Goal: Transaction & Acquisition: Purchase product/service

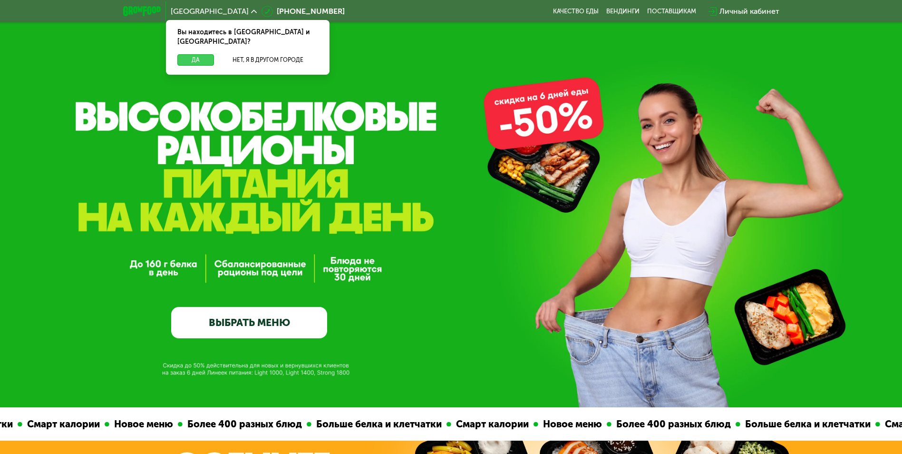
click at [202, 54] on button "Да" at bounding box center [195, 59] width 37 height 11
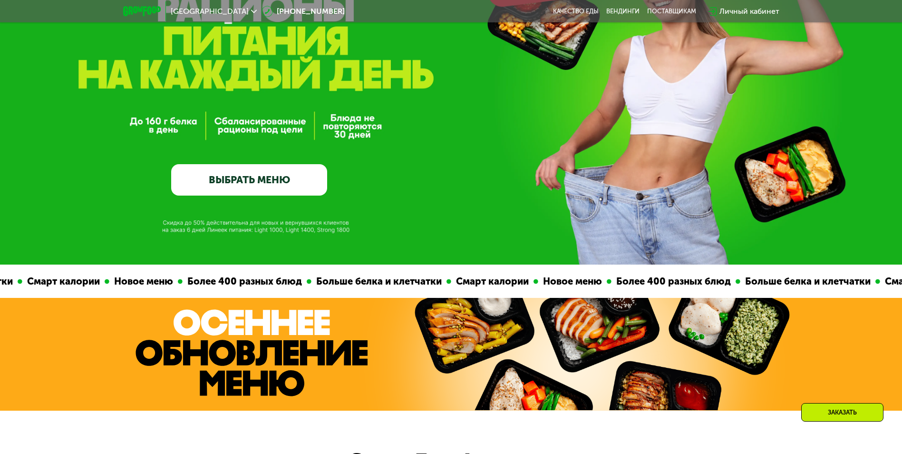
click at [231, 176] on link "ВЫБРАТЬ МЕНЮ" at bounding box center [249, 179] width 156 height 31
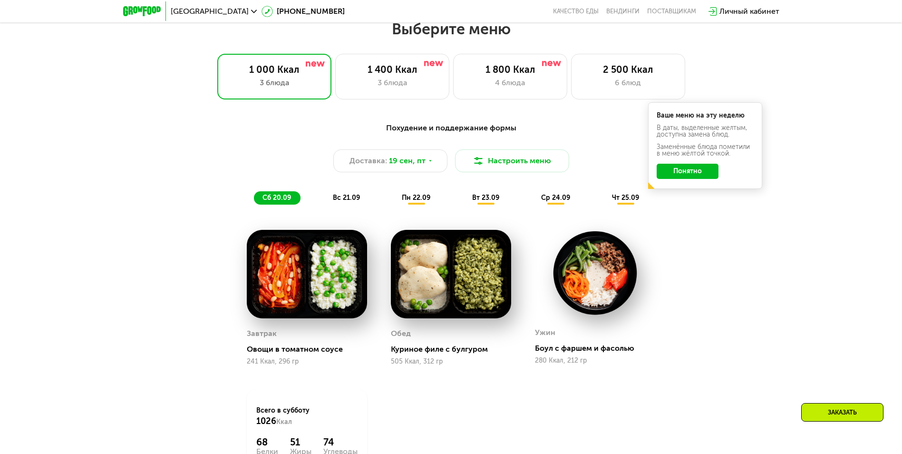
scroll to position [785, 0]
click at [413, 92] on div "1 400 Ккал 3 блюда" at bounding box center [392, 76] width 114 height 46
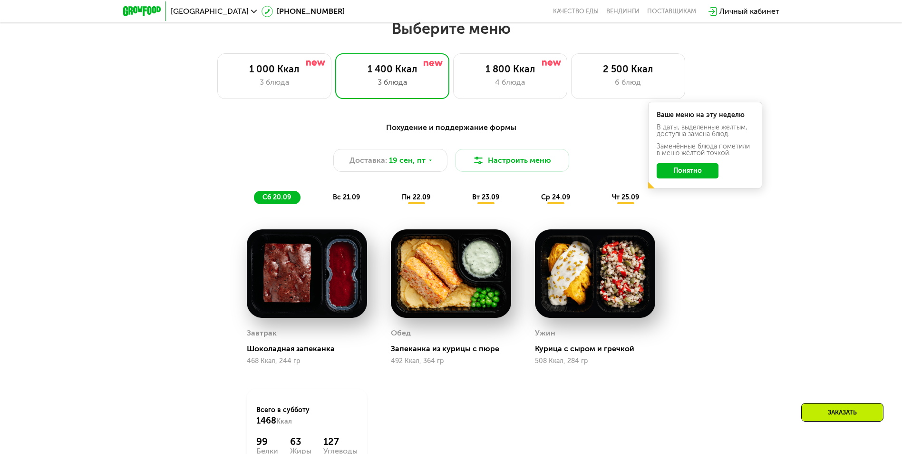
click at [689, 173] on button "Понятно" at bounding box center [688, 170] width 62 height 15
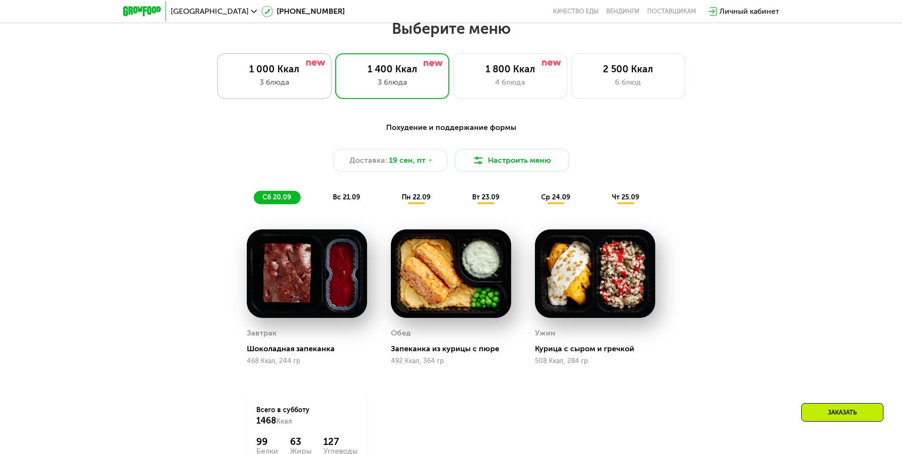
click at [301, 66] on div "1 000 Ккал 3 блюда" at bounding box center [274, 76] width 114 height 46
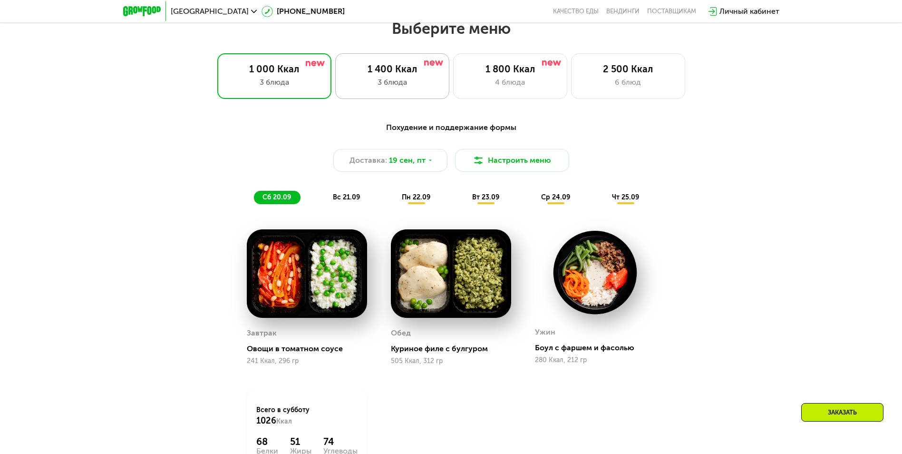
click at [367, 86] on div "3 блюда" at bounding box center [392, 82] width 94 height 11
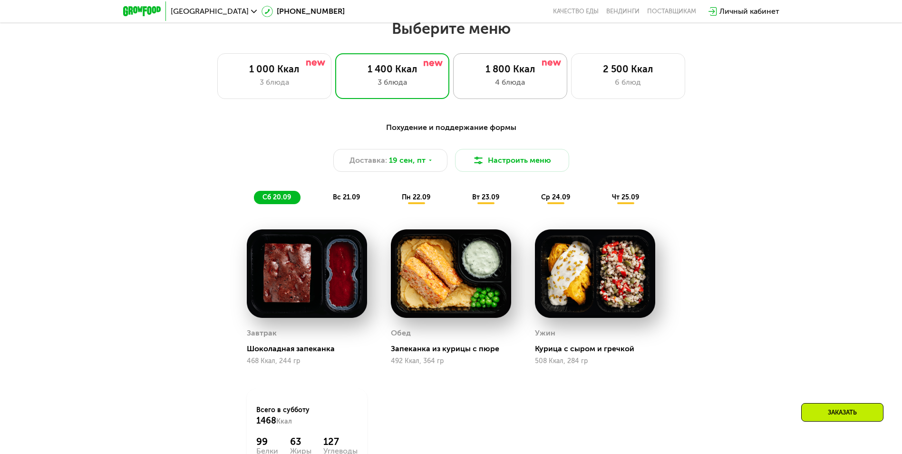
click at [516, 75] on div "1 800 Ккал" at bounding box center [510, 68] width 94 height 11
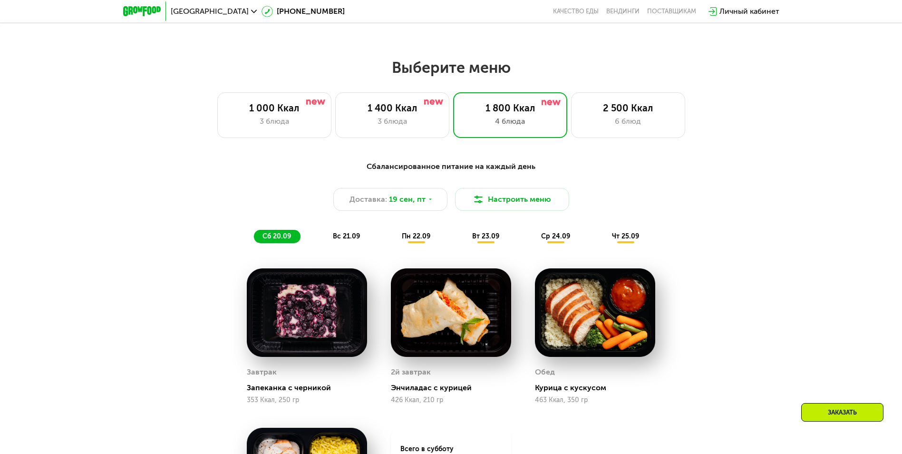
scroll to position [738, 0]
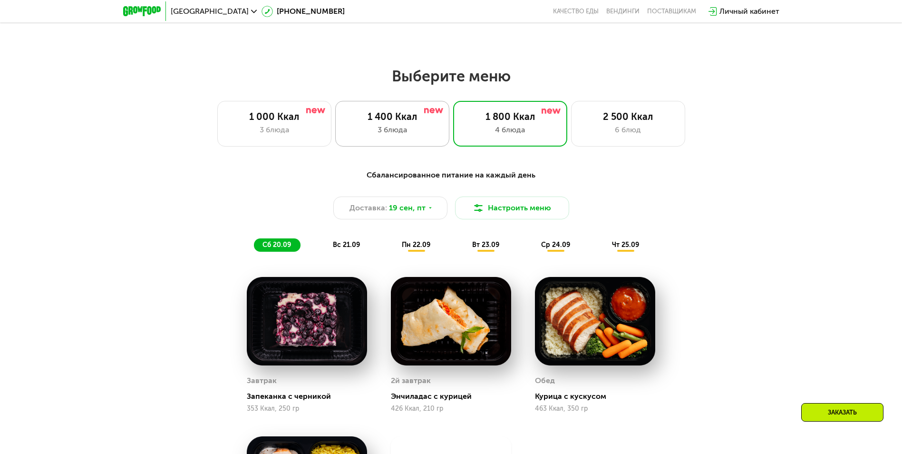
click at [403, 122] on div "1 400 Ккал" at bounding box center [392, 116] width 94 height 11
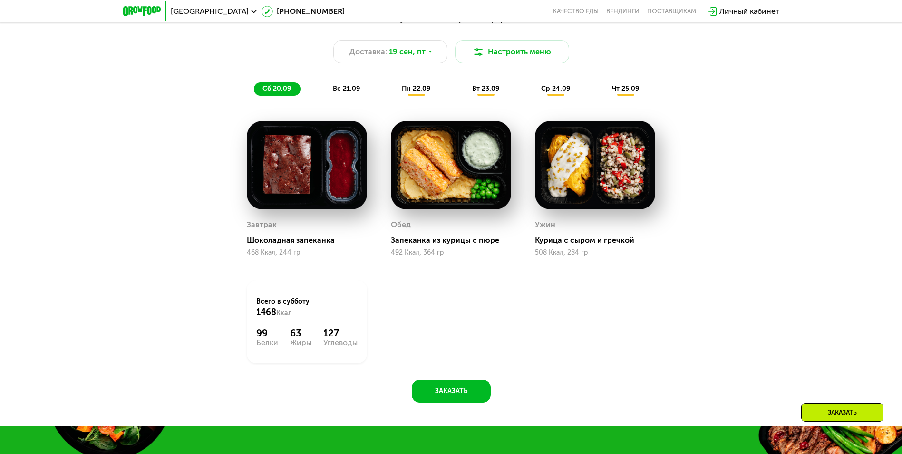
scroll to position [928, 0]
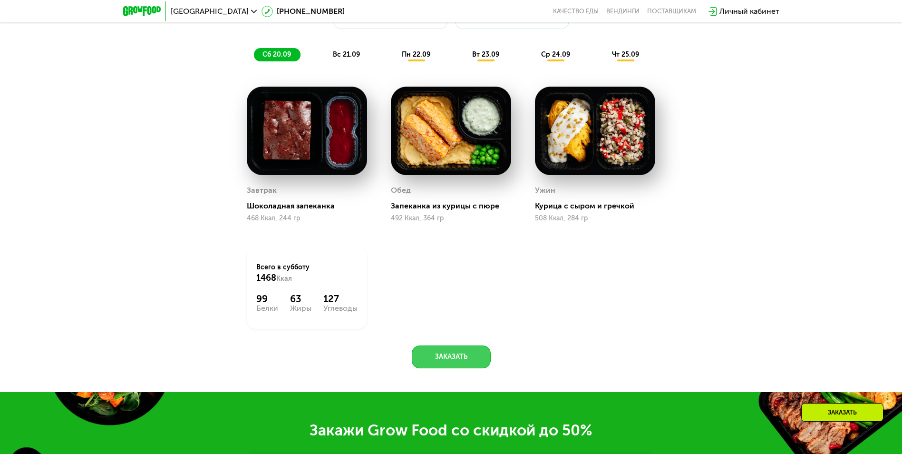
click at [473, 358] on button "Заказать" at bounding box center [451, 356] width 79 height 23
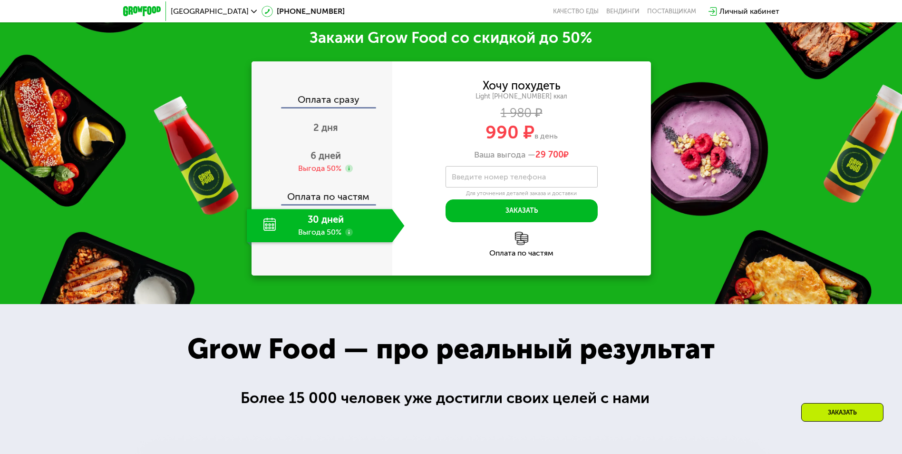
scroll to position [1323, 0]
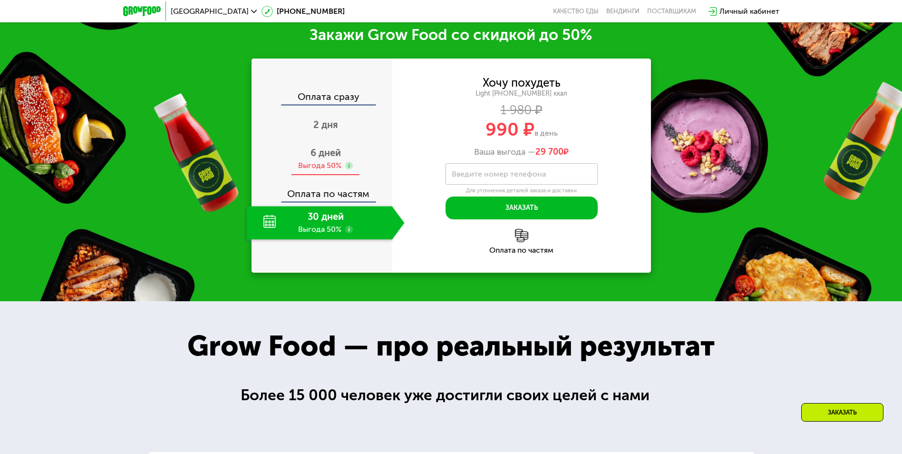
click at [320, 156] on span "6 дней" at bounding box center [326, 152] width 30 height 11
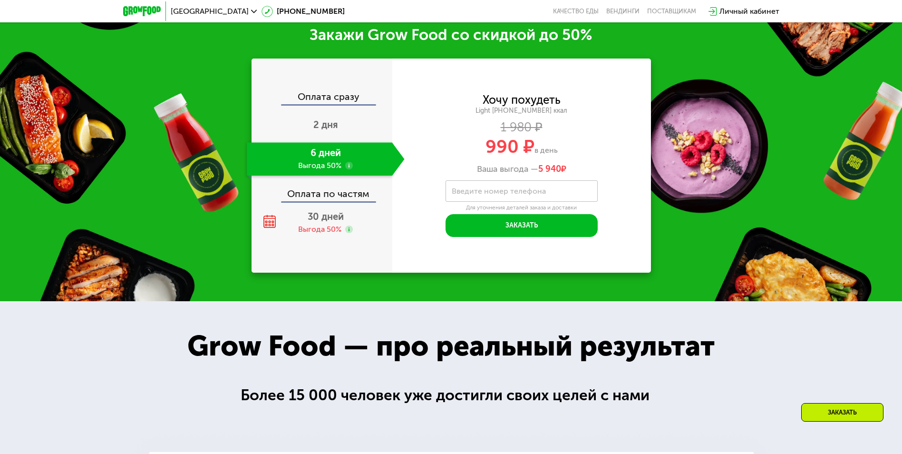
click at [321, 95] on div "Оплата сразу" at bounding box center [323, 98] width 140 height 12
click at [334, 232] on div "Выгода 50%" at bounding box center [319, 229] width 43 height 10
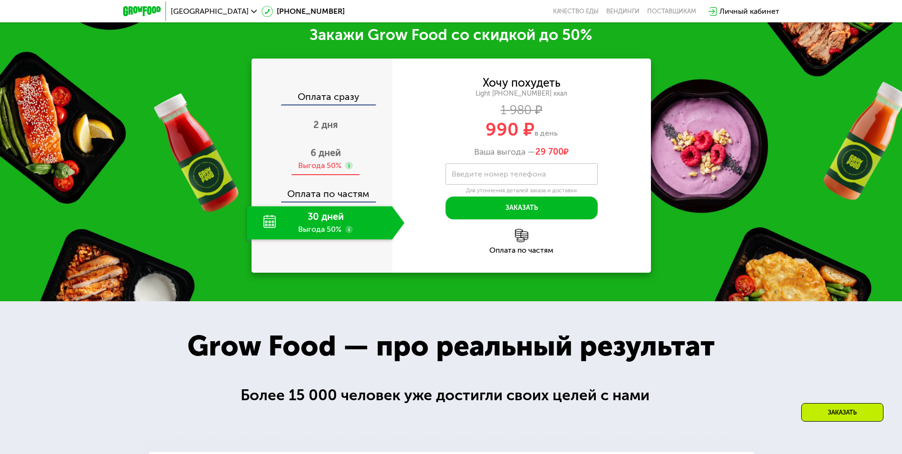
click at [342, 166] on div "Выгода 50%" at bounding box center [325, 165] width 55 height 10
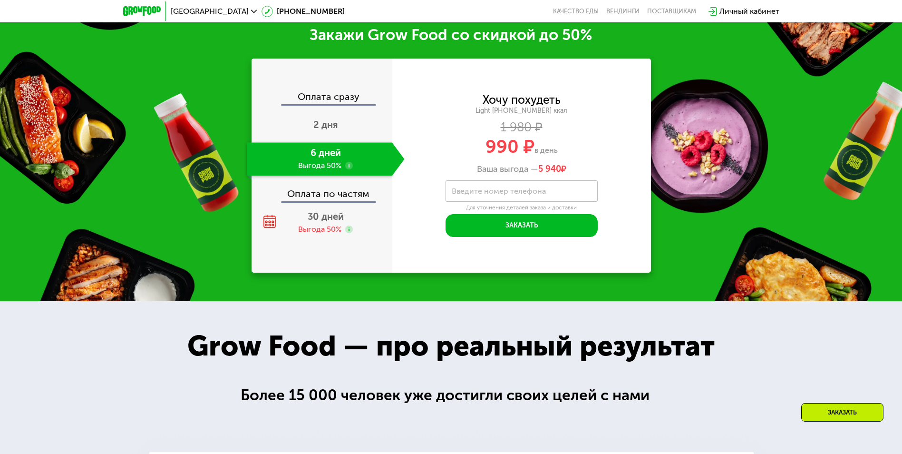
click at [347, 169] on use at bounding box center [349, 166] width 8 height 8
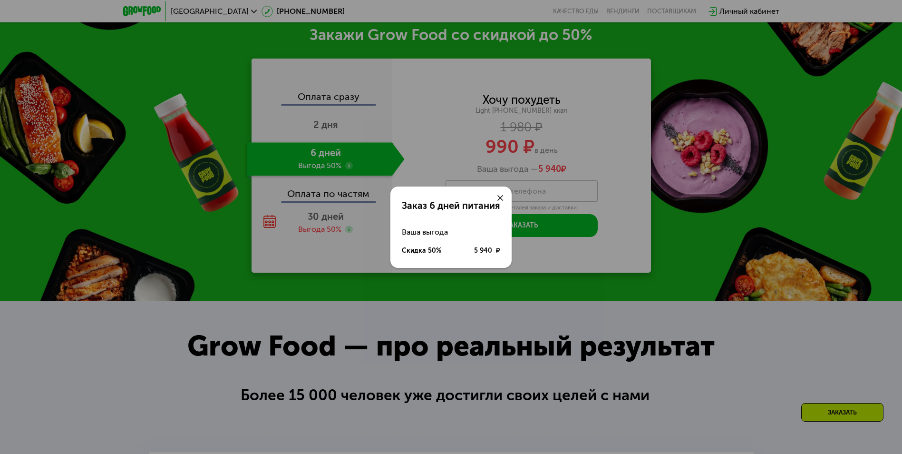
click at [502, 195] on icon at bounding box center [500, 198] width 6 height 6
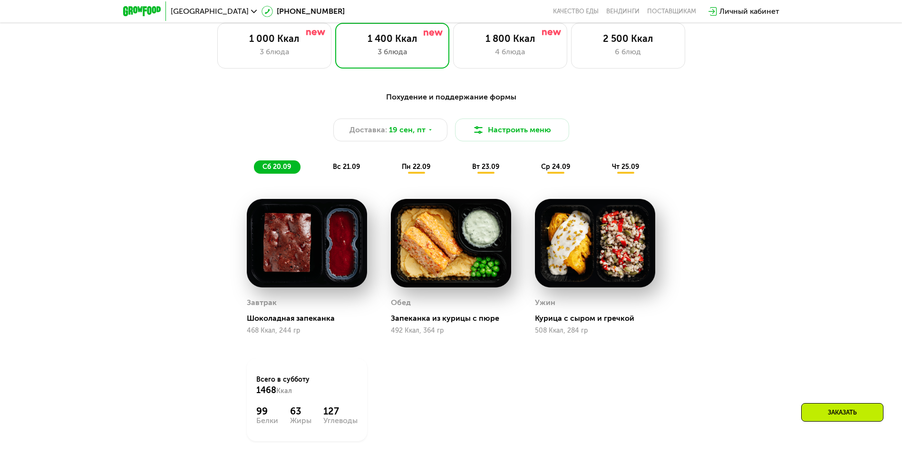
scroll to position [817, 0]
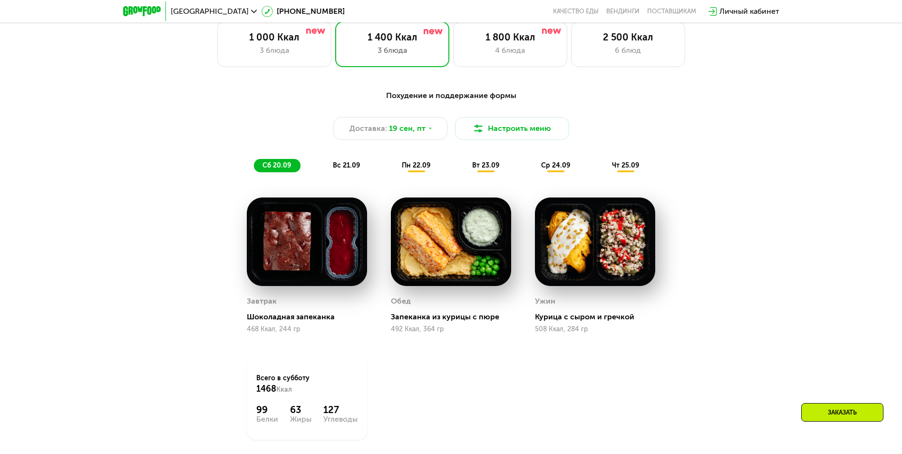
click at [458, 256] on img at bounding box center [451, 241] width 120 height 88
click at [346, 169] on span "вс 21.09" at bounding box center [346, 165] width 27 height 8
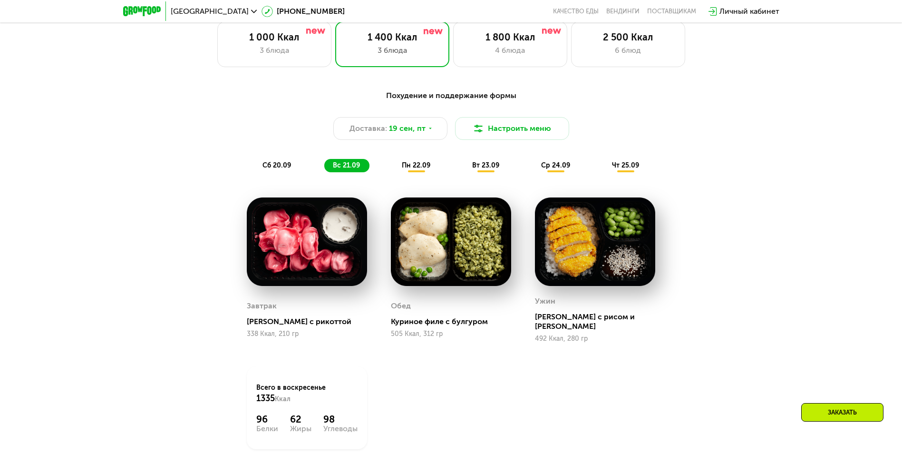
click at [420, 175] on div "Похудение и поддержание формы Доставка: [DATE] Настроить меню сб 20.09 вс 21.09…" at bounding box center [451, 131] width 575 height 94
click at [409, 168] on span "пн 22.09" at bounding box center [416, 165] width 29 height 8
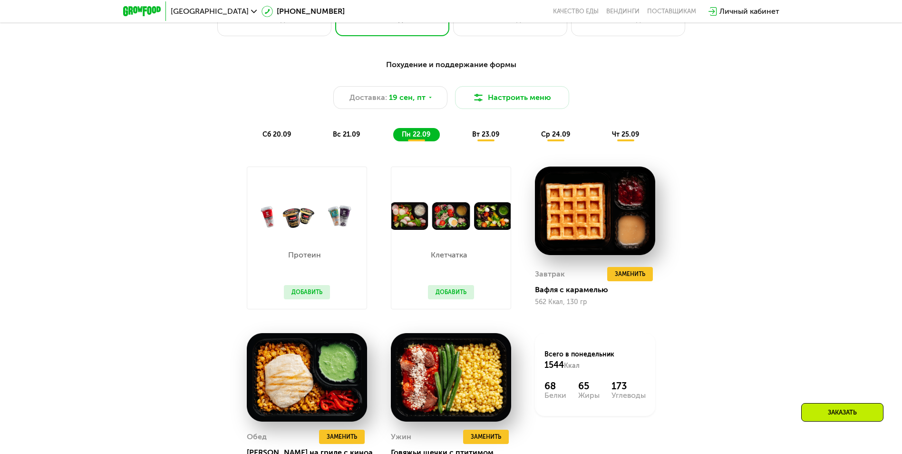
scroll to position [865, 0]
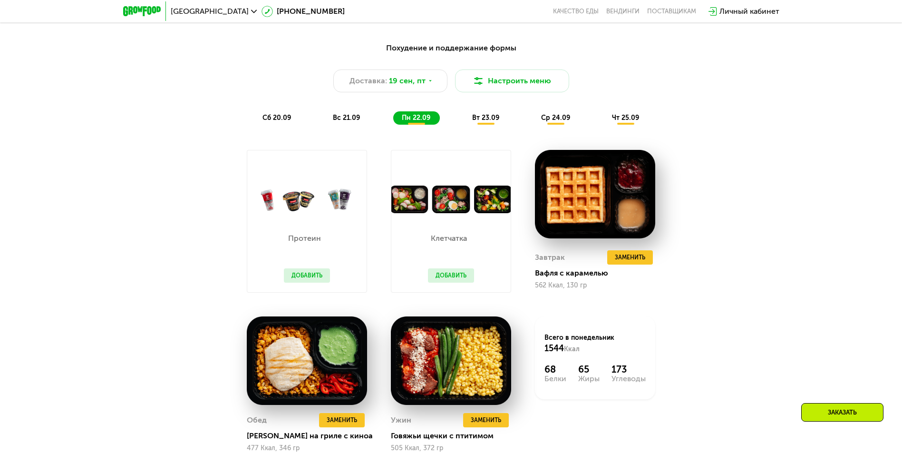
click at [492, 121] on span "вт 23.09" at bounding box center [485, 118] width 27 height 8
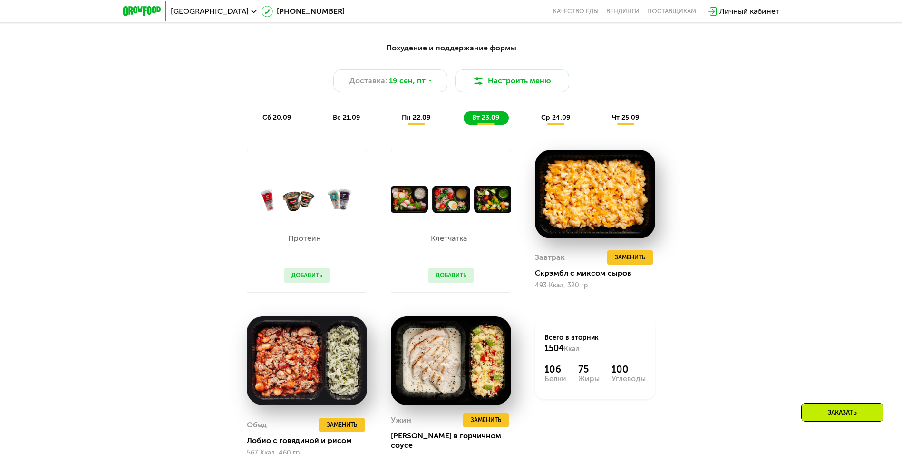
click at [547, 125] on div "ср 24.09" at bounding box center [556, 117] width 47 height 13
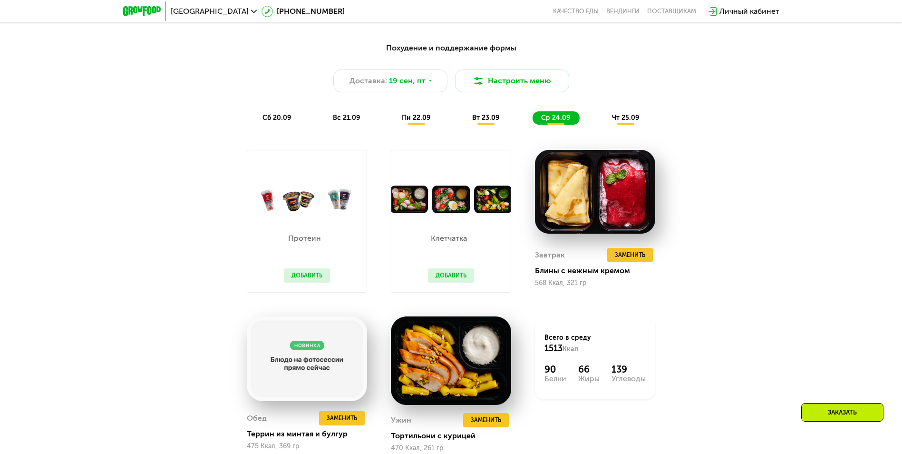
click at [634, 122] on span "чт 25.09" at bounding box center [625, 118] width 27 height 8
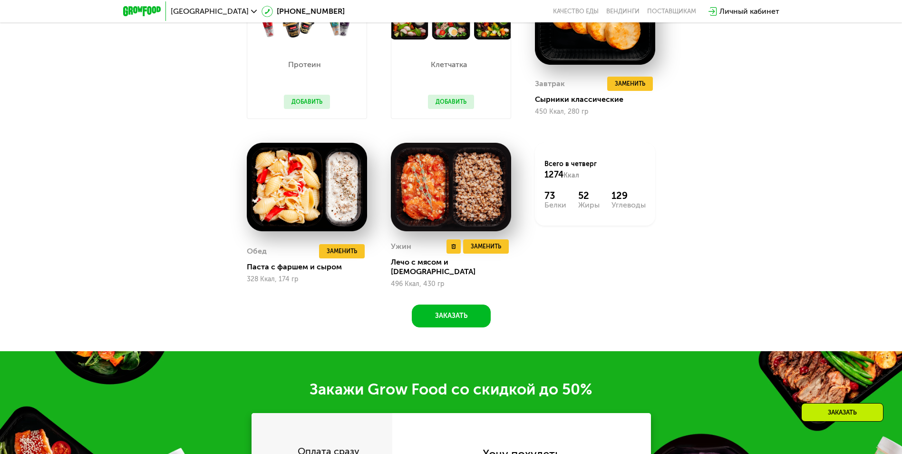
scroll to position [1055, 0]
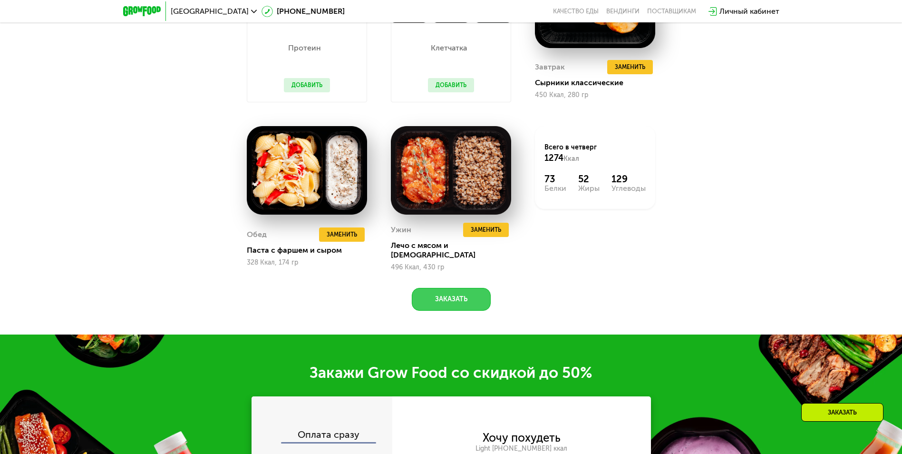
click at [459, 295] on button "Заказать" at bounding box center [451, 299] width 79 height 23
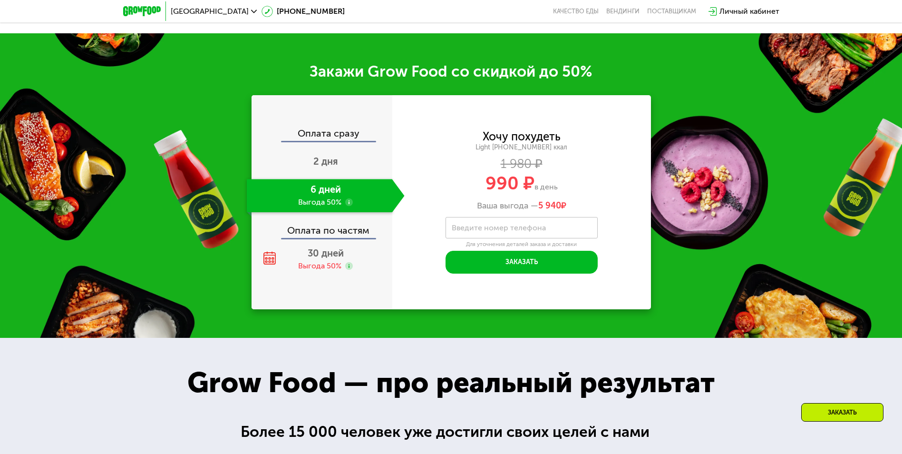
scroll to position [1383, 0]
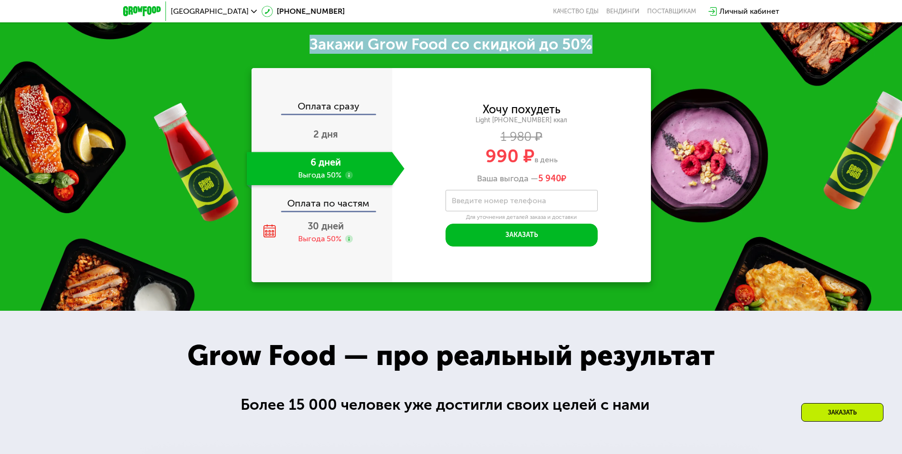
drag, startPoint x: 307, startPoint y: 39, endPoint x: 598, endPoint y: 36, distance: 291.1
click at [598, 36] on div "Закажи Grow Food со скидкой до 50%" at bounding box center [451, 44] width 902 height 19
drag, startPoint x: 598, startPoint y: 36, endPoint x: 724, endPoint y: 70, distance: 130.6
click at [724, 70] on div "Закажи Grow Food со скидкой до 50% Оплата сразу 2 дня 6 дней Выгода 50% Оплата …" at bounding box center [451, 158] width 902 height 304
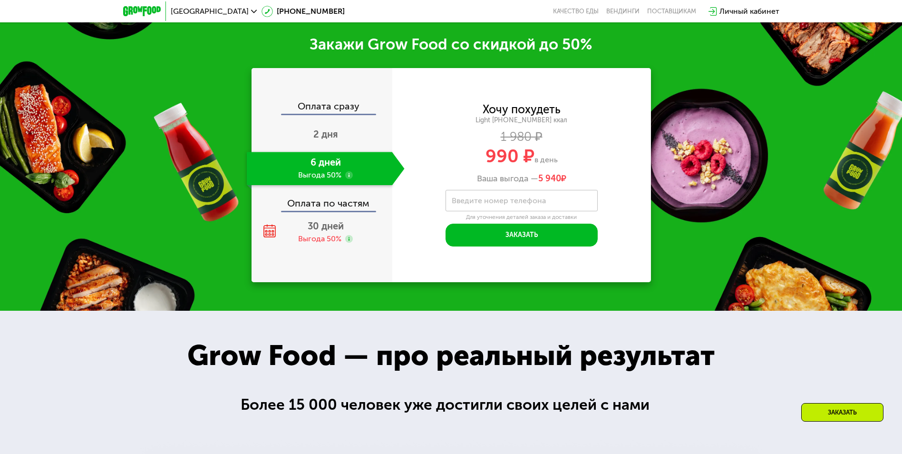
click at [348, 172] on use at bounding box center [349, 175] width 8 height 8
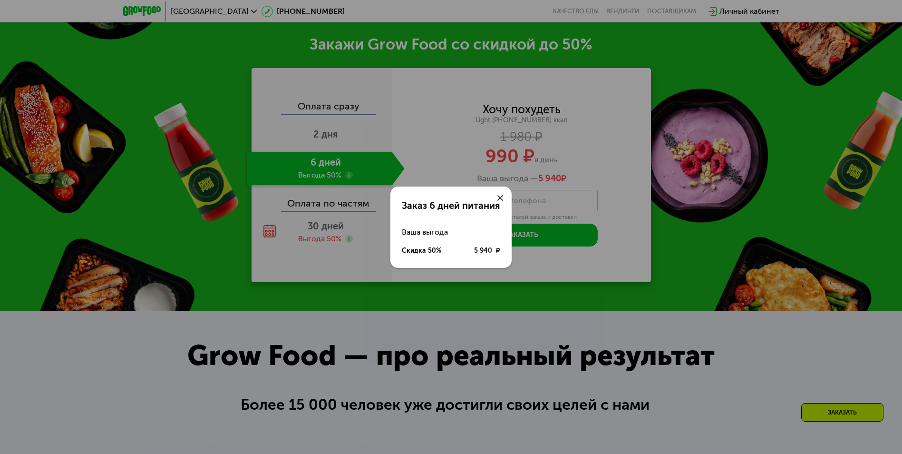
click at [348, 172] on div "Заказ 6 дней питания Ваша выгода Скидка 50% 5 940 ₽" at bounding box center [451, 227] width 902 height 454
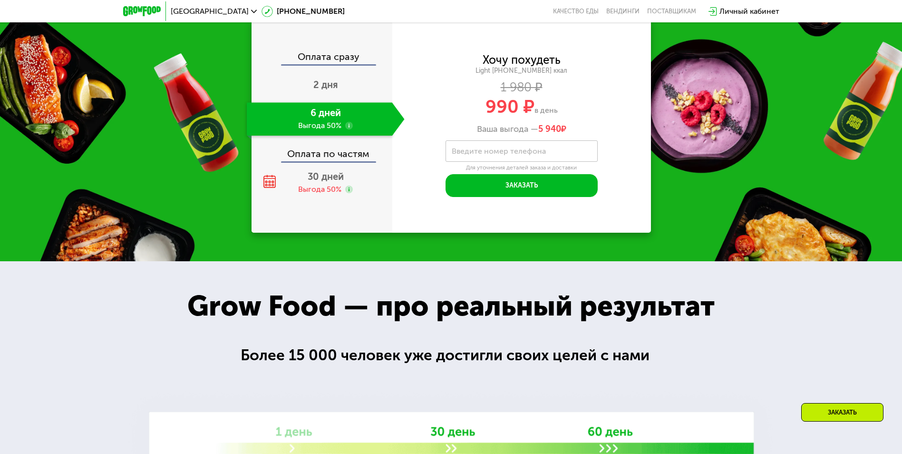
scroll to position [1335, 0]
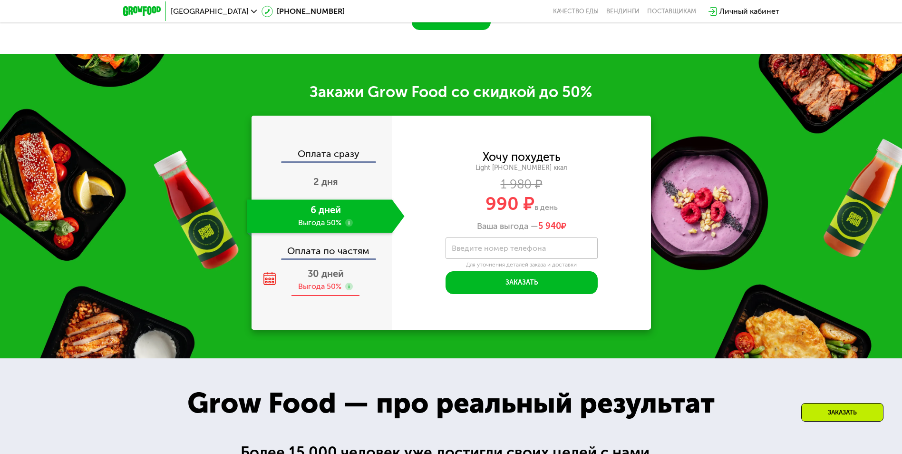
click at [272, 272] on icon at bounding box center [269, 278] width 13 height 13
